Goal: Ask a question: Seek information or help from site administrators or community

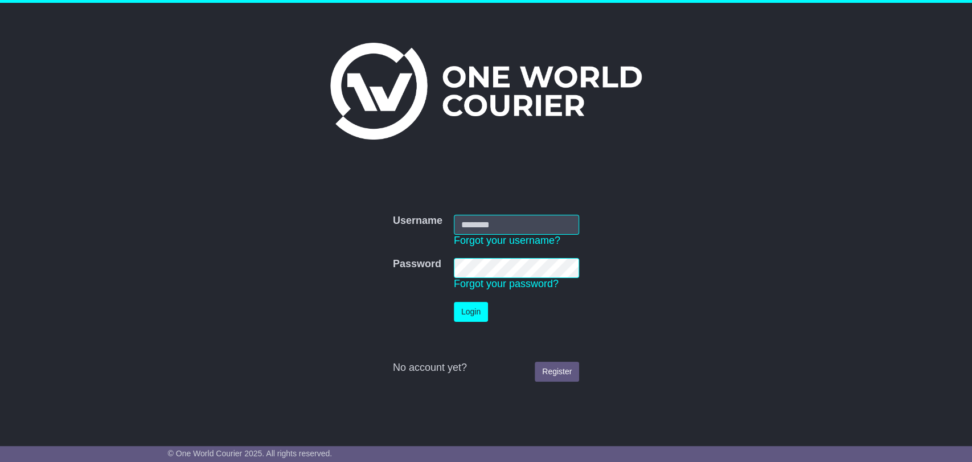
type input "**********"
click at [471, 302] on button "Login" at bounding box center [471, 312] width 34 height 20
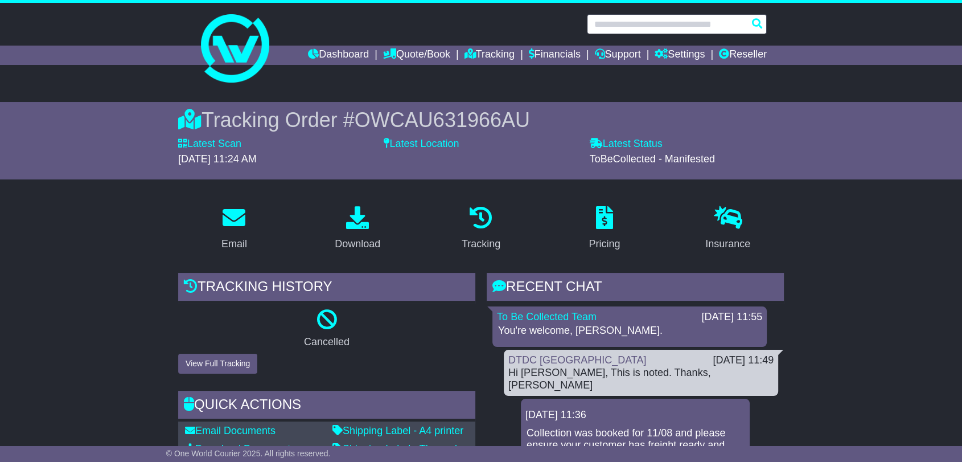
click at [674, 27] on input "text" at bounding box center [677, 24] width 180 height 20
paste input "**********"
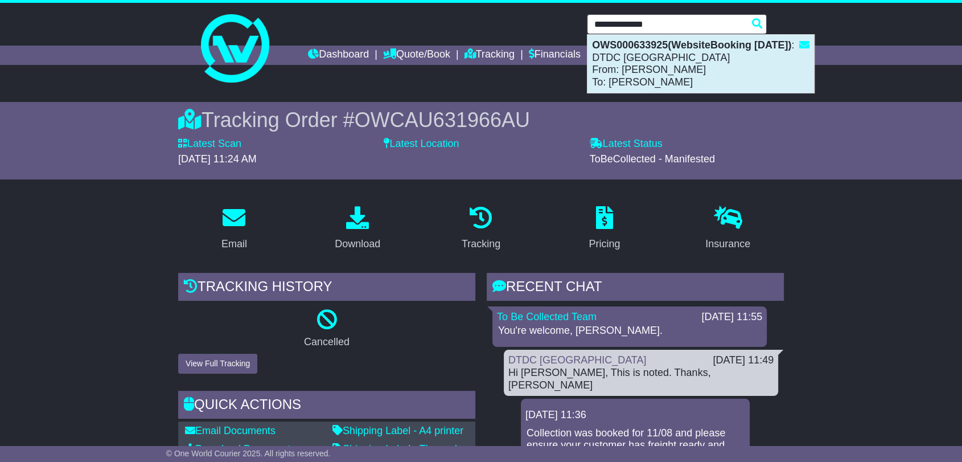
click at [667, 59] on div "OWS000633925(WebsiteBooking 14-8-2025) : DTDC Australia From: Zee Sammartino To…" at bounding box center [701, 64] width 227 height 58
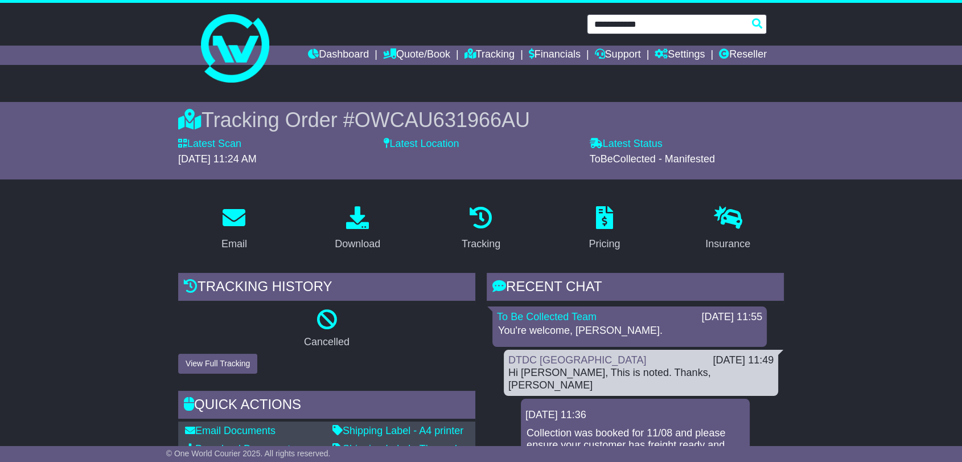
type input "**********"
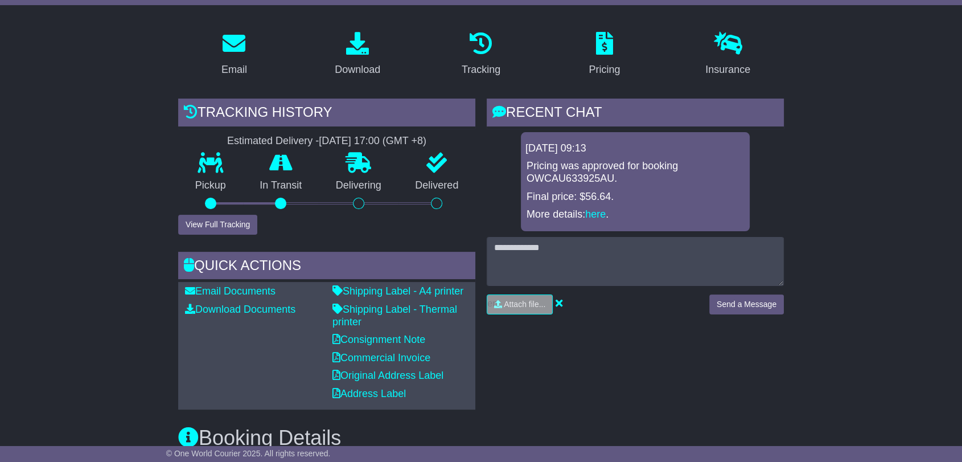
scroll to position [63, 0]
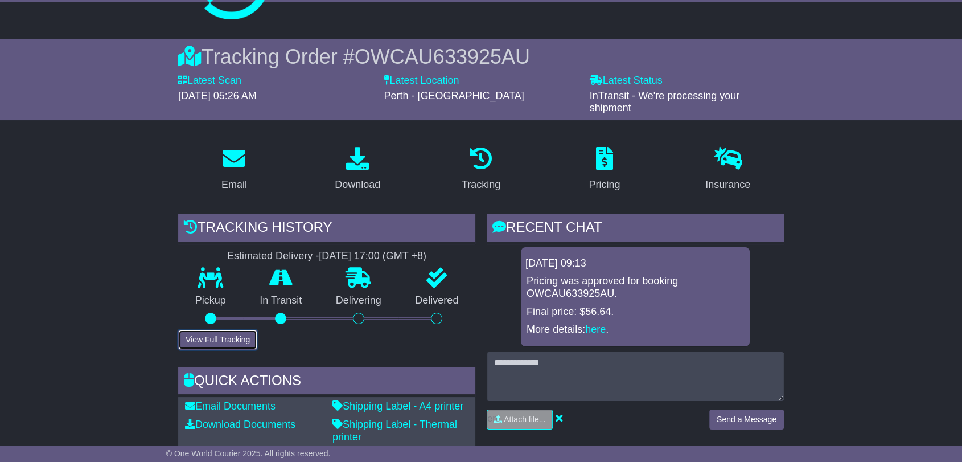
click at [233, 334] on button "View Full Tracking" at bounding box center [217, 340] width 79 height 20
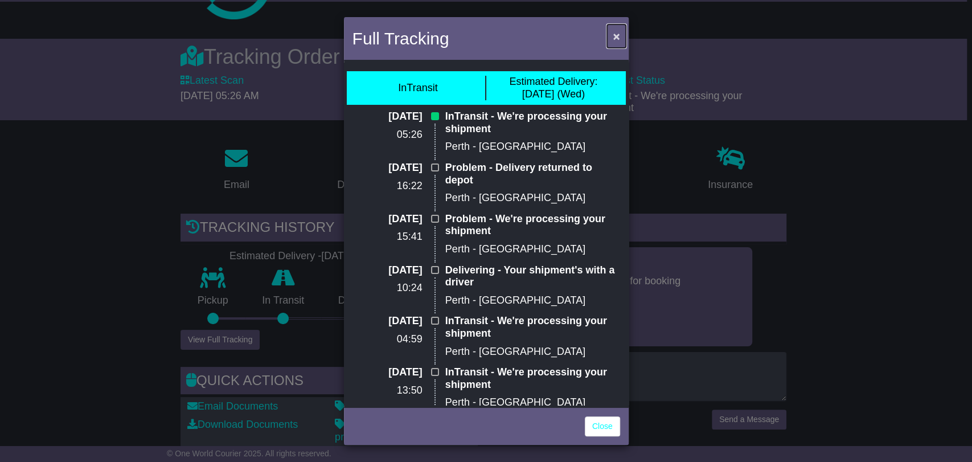
click at [616, 31] on span "×" at bounding box center [616, 36] width 7 height 13
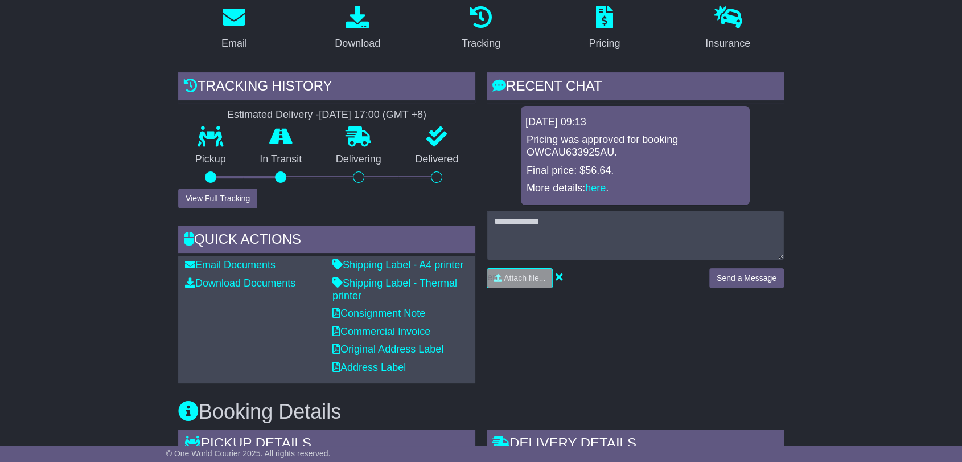
scroll to position [126, 0]
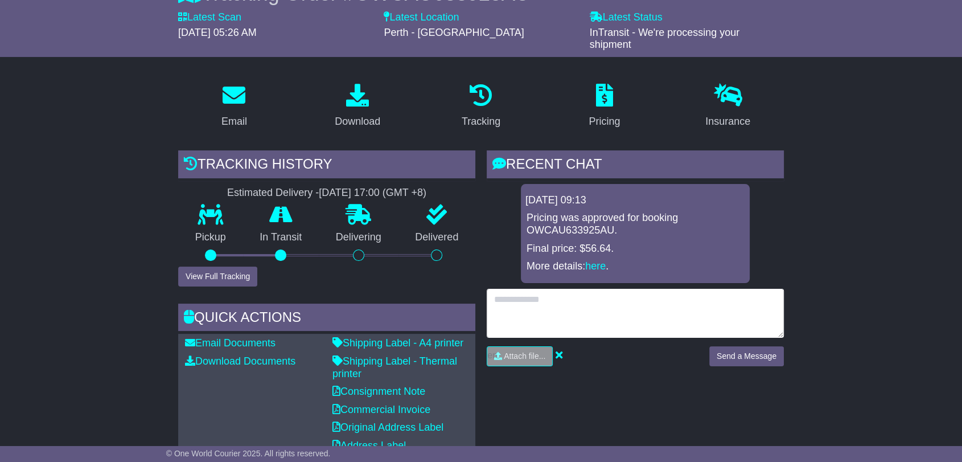
click at [570, 289] on textarea at bounding box center [635, 313] width 297 height 49
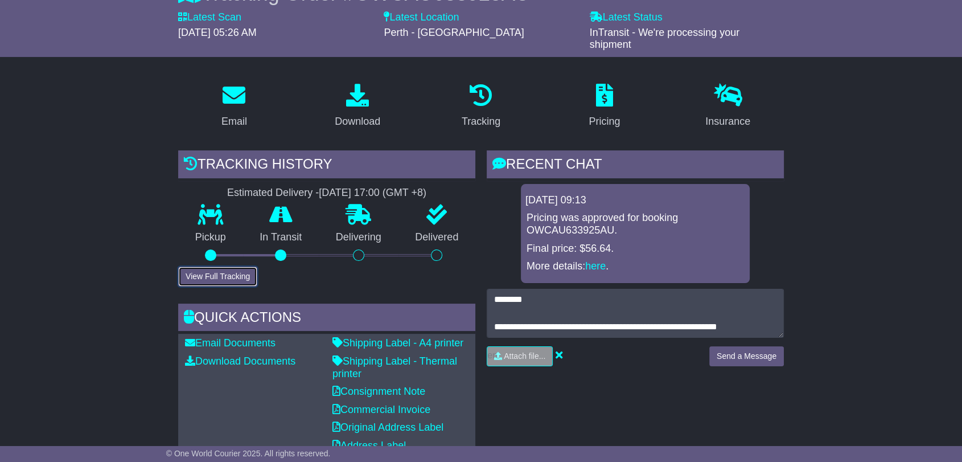
click at [205, 277] on button "View Full Tracking" at bounding box center [217, 276] width 79 height 20
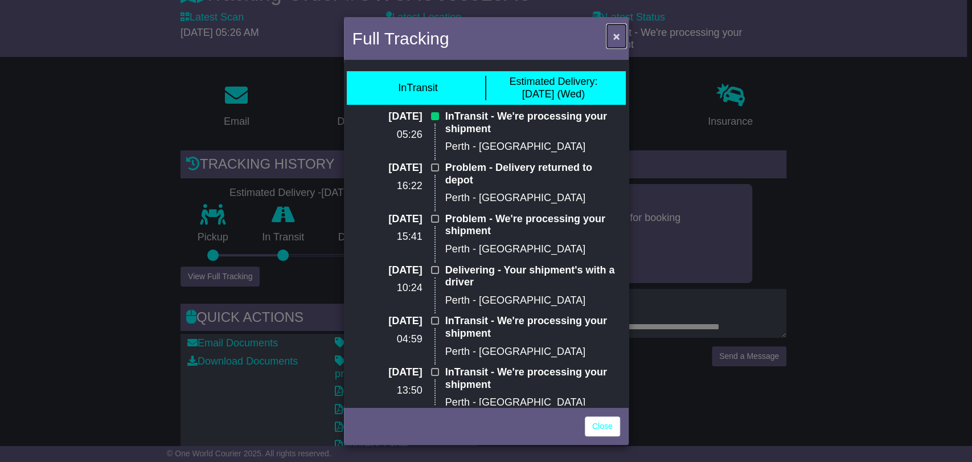
click at [616, 36] on span "×" at bounding box center [616, 36] width 7 height 13
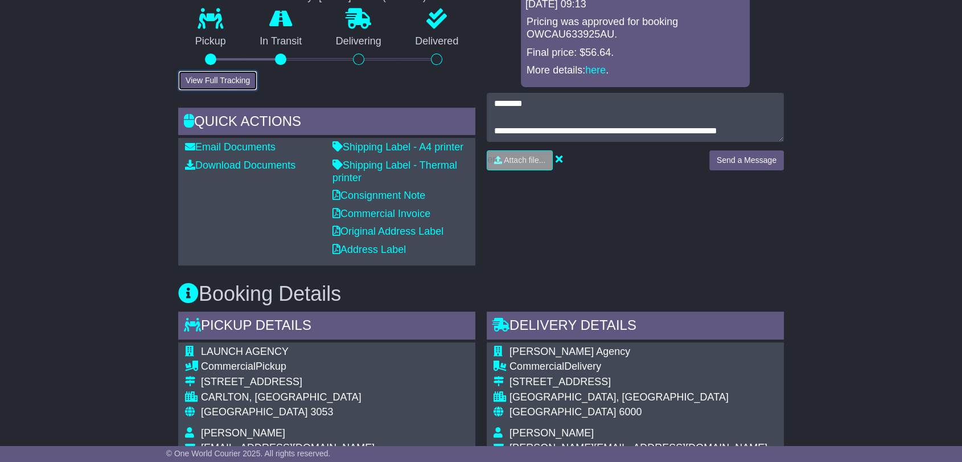
scroll to position [190, 0]
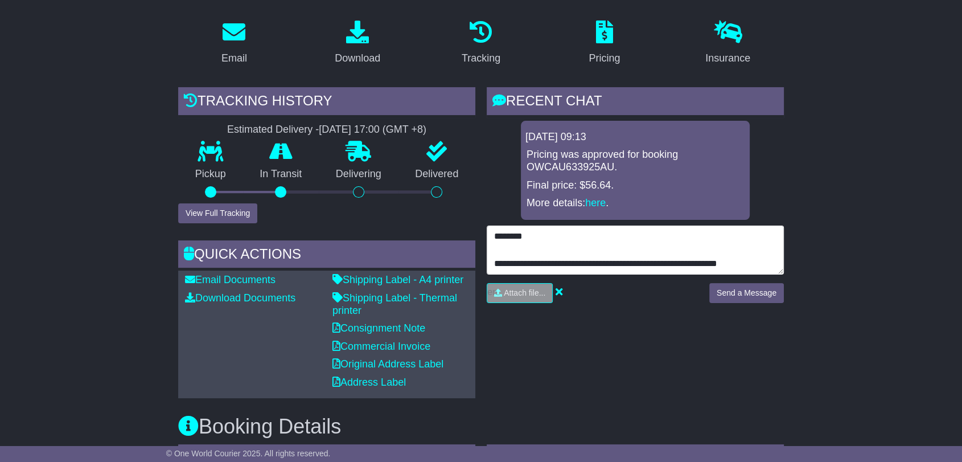
click at [769, 265] on textarea "**********" at bounding box center [635, 249] width 297 height 49
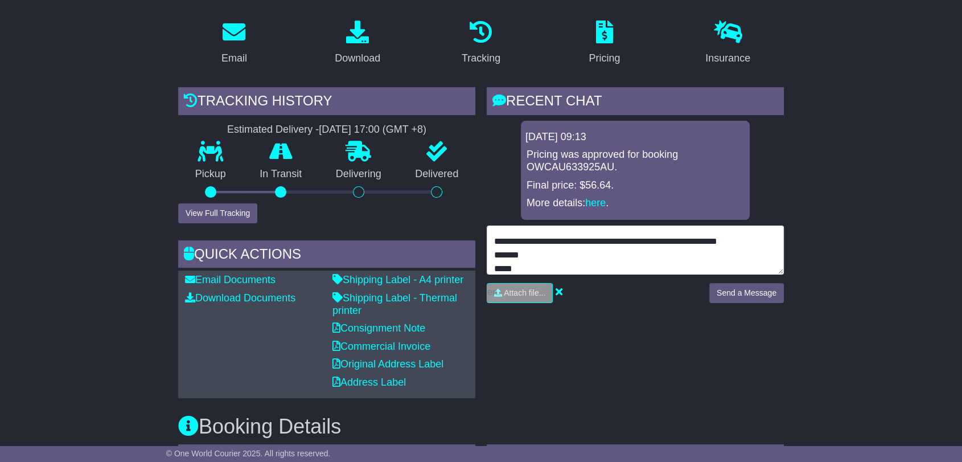
scroll to position [5, 0]
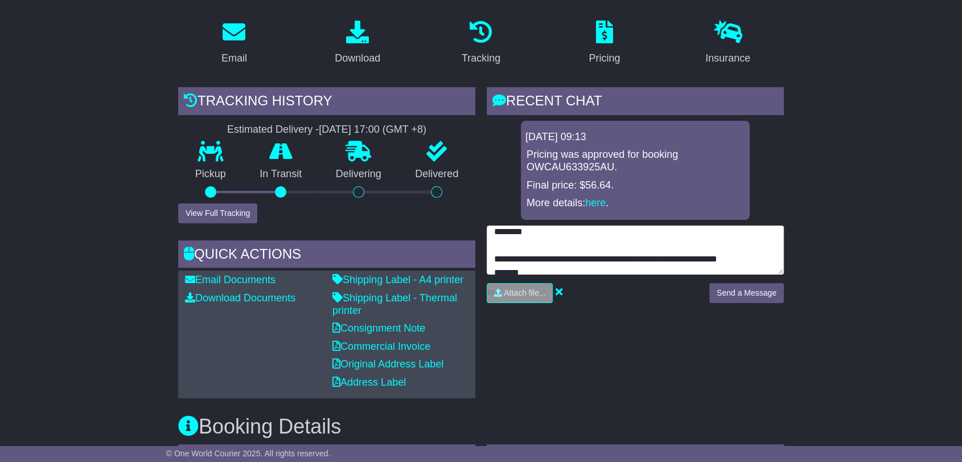
type textarea "**********"
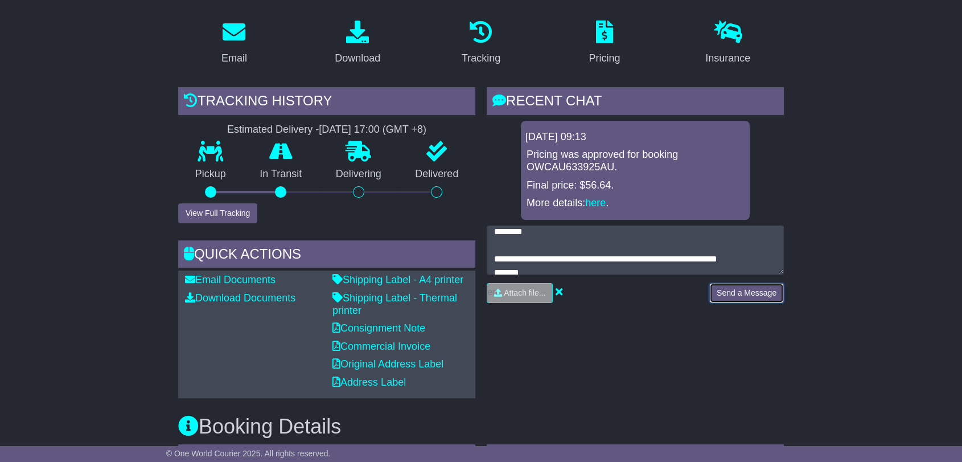
click at [743, 287] on button "Send a Message" at bounding box center [747, 293] width 75 height 20
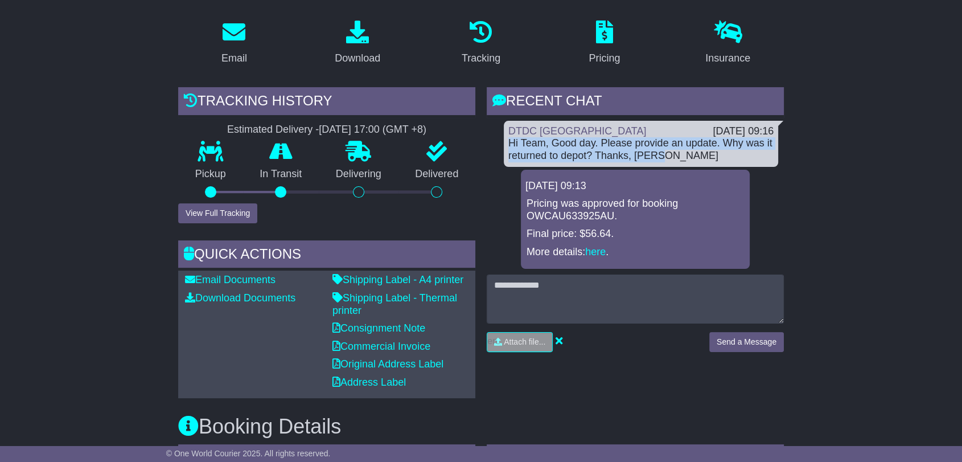
drag, startPoint x: 684, startPoint y: 159, endPoint x: 506, endPoint y: 140, distance: 179.8
click at [506, 140] on div "DTDC Australia 21 Aug 2025 09:16 Hi Team, Good day. Please provide an update. W…" at bounding box center [641, 144] width 274 height 46
copy div "Hi Team, Good day. Please provide an update. Why was it returned to depot? Than…"
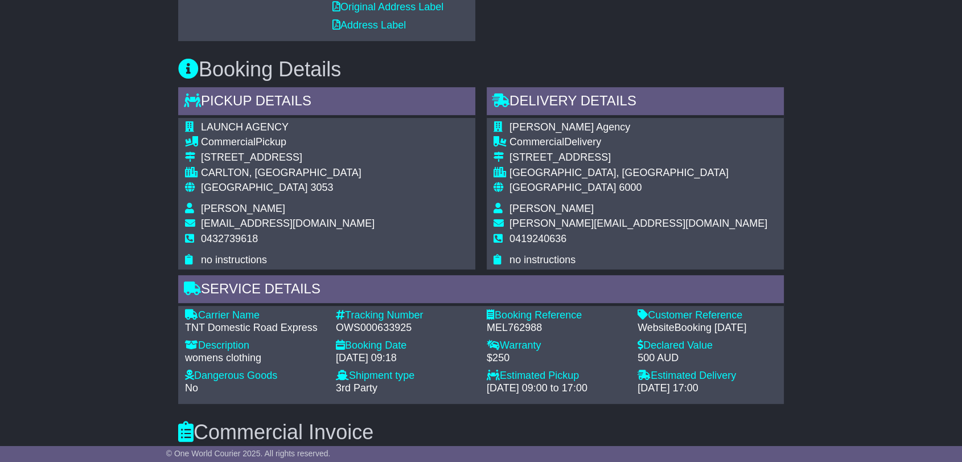
scroll to position [569, 0]
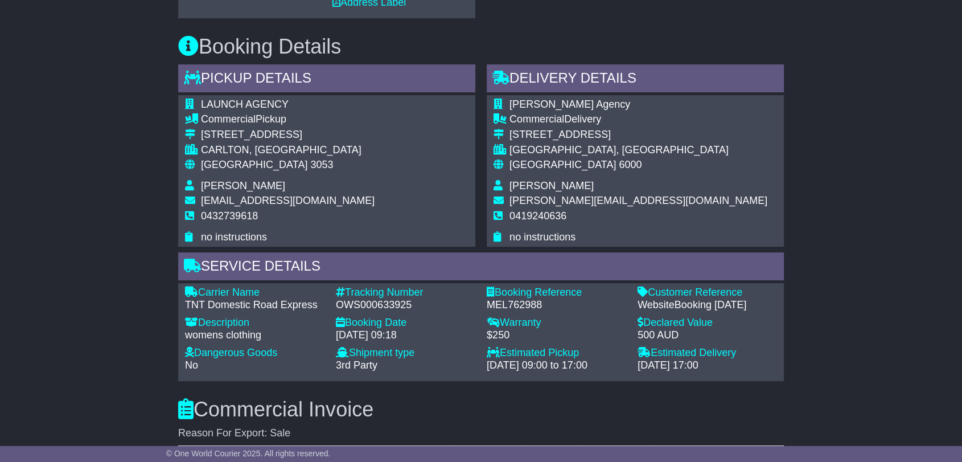
click at [395, 299] on div "OWS000633925" at bounding box center [406, 305] width 140 height 13
click at [394, 299] on div "OWS000633925" at bounding box center [406, 305] width 140 height 13
copy div "OWS000633925"
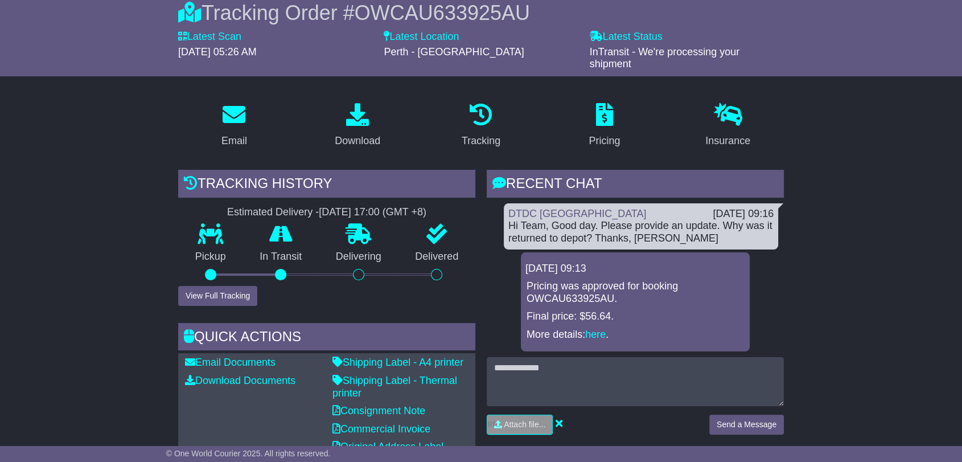
scroll to position [0, 0]
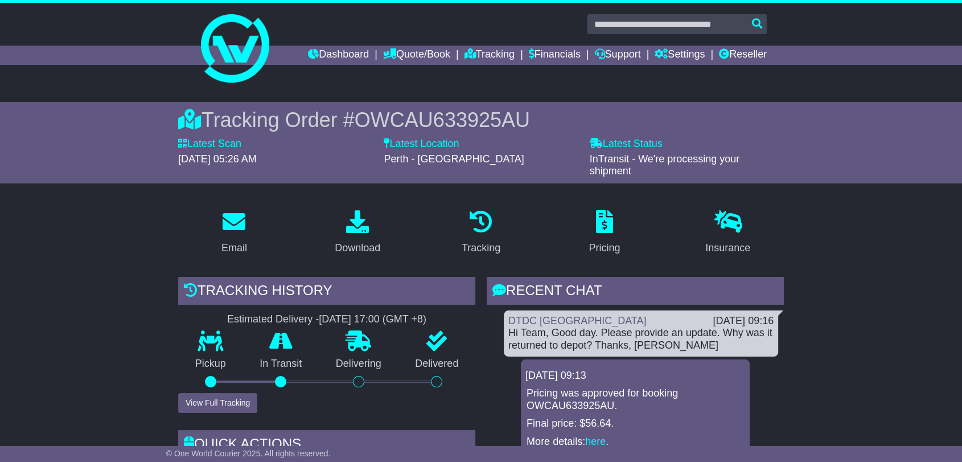
click at [515, 105] on div "Tracking Order # OWCAU633925AU Latest Scan 21 August 2025 - 05:26 AM Latest Sta…" at bounding box center [481, 142] width 583 height 81
click at [509, 116] on span "OWCAU633925AU" at bounding box center [442, 119] width 175 height 23
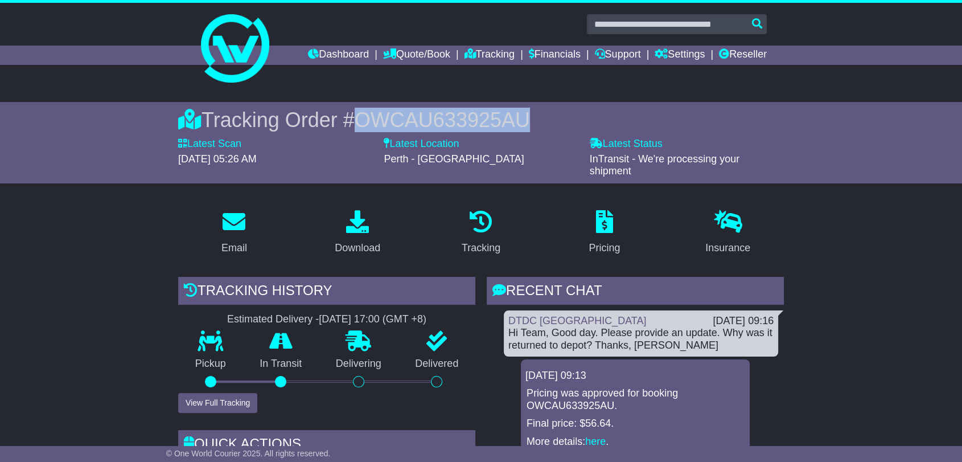
click at [509, 117] on span "OWCAU633925AU" at bounding box center [442, 119] width 175 height 23
copy span "OWCAU633925AU"
